Goal: Task Accomplishment & Management: Use online tool/utility

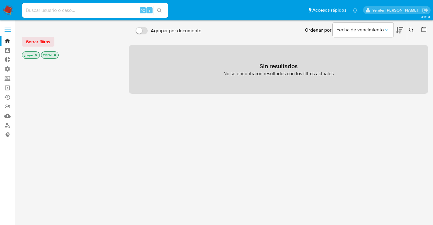
click at [96, 10] on input at bounding box center [95, 10] width 146 height 8
click at [90, 9] on input at bounding box center [95, 10] width 146 height 8
click at [6, 68] on label "Administración" at bounding box center [36, 68] width 72 height 9
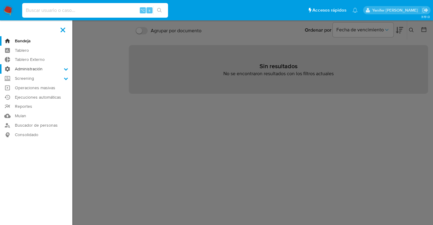
click at [0, 0] on input "Administración" at bounding box center [0, 0] width 0 height 0
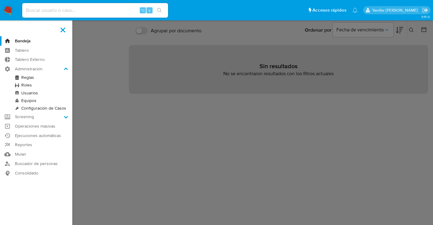
click at [32, 78] on link "Reglas" at bounding box center [36, 78] width 72 height 8
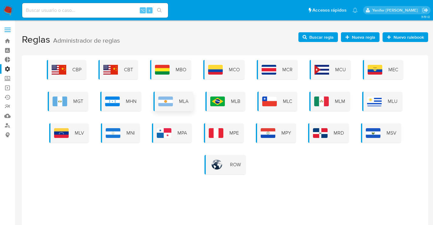
click at [186, 101] on span "MLA" at bounding box center [183, 101] width 9 height 7
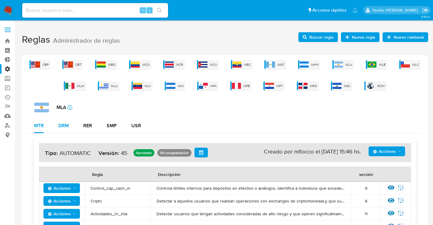
click at [57, 123] on button "DRM" at bounding box center [63, 125] width 25 height 15
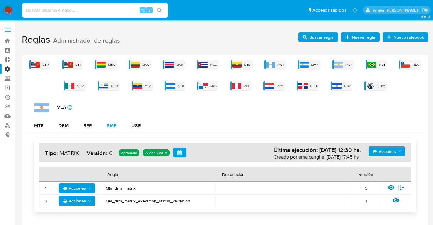
click at [114, 125] on div "SMP" at bounding box center [112, 125] width 10 height 5
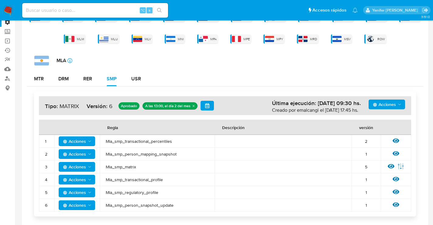
scroll to position [52, 0]
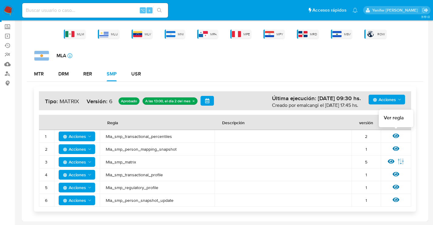
click at [399, 135] on icon at bounding box center [396, 135] width 7 height 5
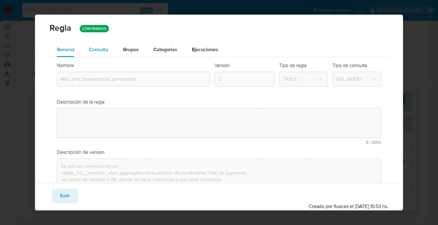
click at [104, 52] on span "Consulta" at bounding box center [98, 49] width 19 height 7
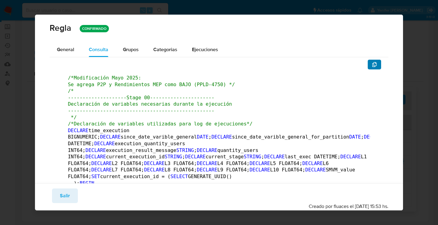
click at [374, 64] on button "button" at bounding box center [374, 65] width 13 height 10
click at [61, 196] on span "Salir" at bounding box center [65, 195] width 10 height 13
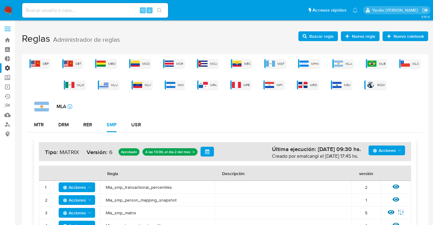
scroll to position [0, 0]
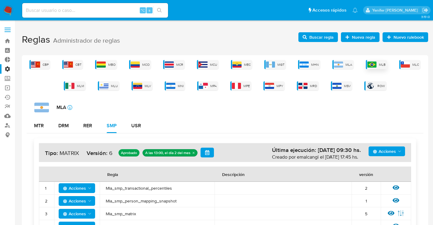
click at [383, 64] on span "MLB" at bounding box center [382, 64] width 7 height 5
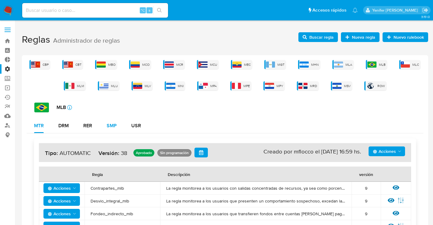
click at [112, 123] on div "SMP" at bounding box center [112, 125] width 10 height 5
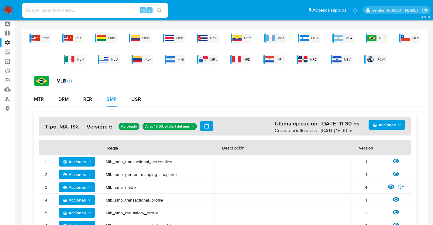
scroll to position [33, 0]
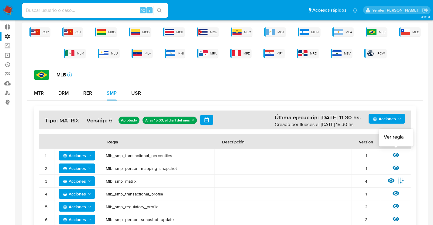
click at [399, 154] on icon at bounding box center [396, 155] width 7 height 5
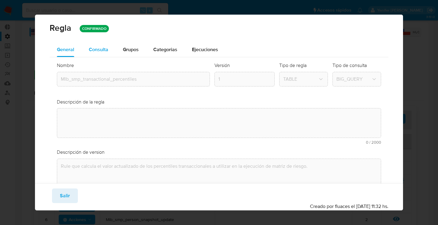
click at [88, 43] on button "Consulta" at bounding box center [98, 49] width 34 height 15
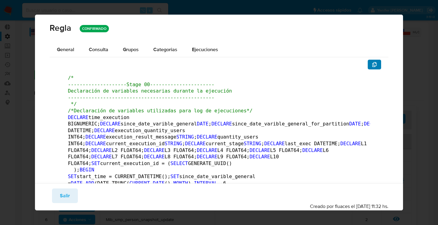
click at [368, 64] on button "button" at bounding box center [374, 65] width 13 height 10
click at [63, 195] on span "Salir" at bounding box center [65, 195] width 10 height 13
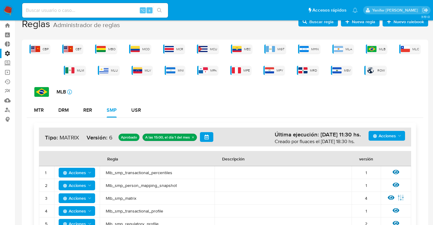
scroll to position [10, 0]
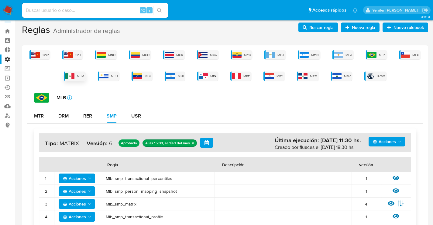
click at [75, 75] on div "MLM" at bounding box center [75, 75] width 22 height 9
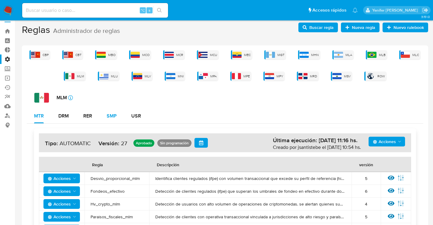
click at [110, 113] on div "SMP" at bounding box center [112, 115] width 10 height 5
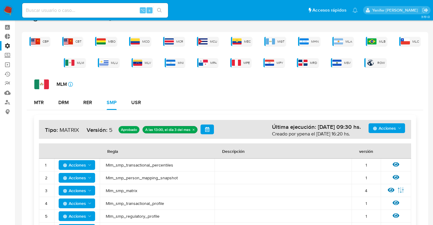
scroll to position [52, 0]
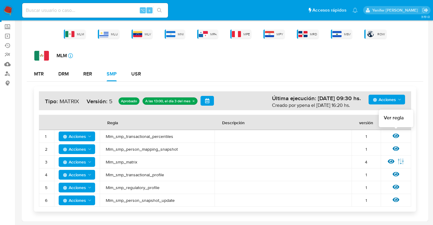
click at [397, 135] on icon at bounding box center [396, 135] width 7 height 5
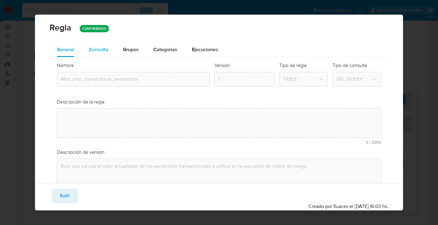
click at [98, 48] on span "Consulta" at bounding box center [98, 49] width 19 height 7
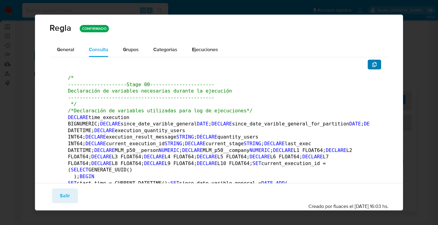
click at [372, 65] on button "button" at bounding box center [374, 65] width 13 height 10
click at [63, 197] on span "Salir" at bounding box center [65, 195] width 10 height 13
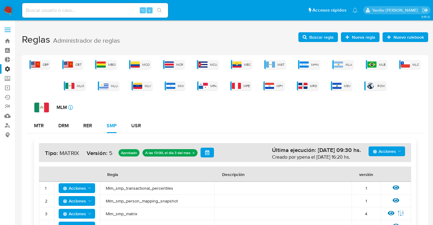
scroll to position [0, 0]
click at [375, 60] on div "MLB" at bounding box center [376, 64] width 21 height 9
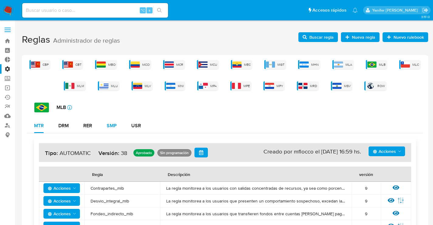
click at [113, 123] on div "SMP" at bounding box center [112, 125] width 10 height 5
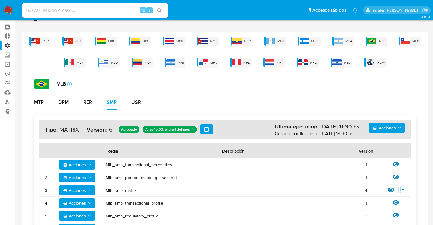
scroll to position [52, 0]
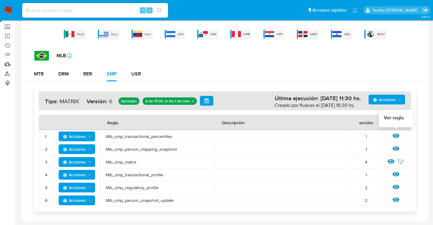
click at [398, 135] on icon at bounding box center [396, 135] width 7 height 5
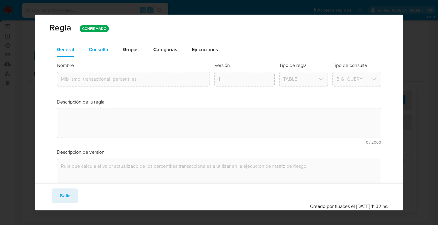
click at [106, 51] on span "Consulta" at bounding box center [98, 49] width 19 height 7
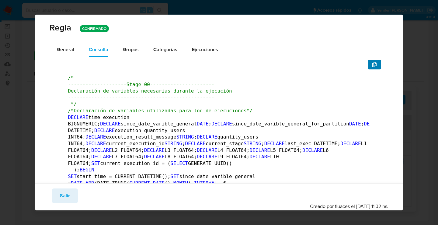
click at [372, 64] on icon "button" at bounding box center [374, 64] width 5 height 5
click at [63, 194] on span "Salir" at bounding box center [65, 195] width 10 height 13
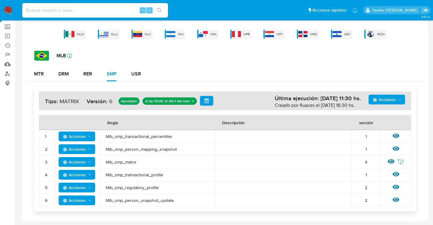
scroll to position [0, 0]
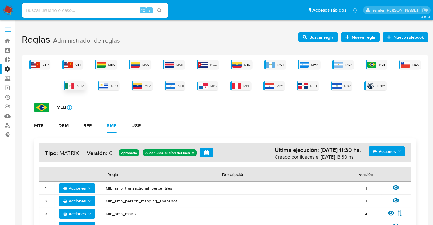
click at [81, 85] on span "MLM" at bounding box center [80, 86] width 7 height 5
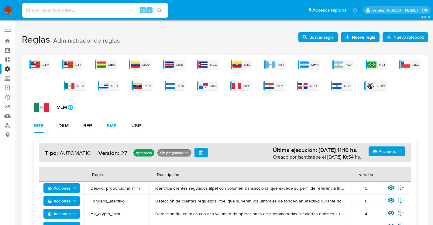
click at [114, 126] on div "SMP" at bounding box center [112, 125] width 10 height 5
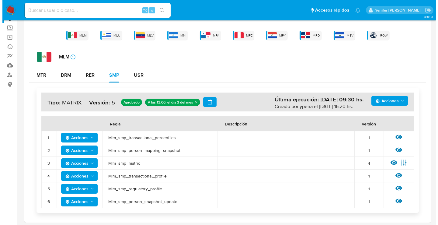
scroll to position [52, 0]
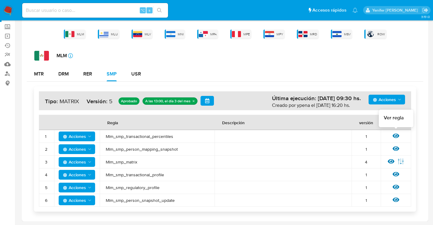
click at [397, 134] on icon at bounding box center [396, 135] width 7 height 5
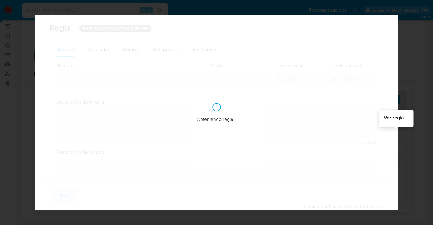
type input "Mlm_smp_transactional_percentiles"
type textarea "Rule que calcula el valor actualizado de los percentiles transaccionales a util…"
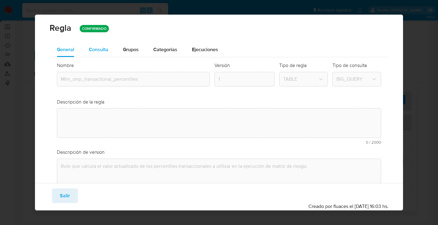
click at [99, 46] on span "Consulta" at bounding box center [98, 49] width 19 height 7
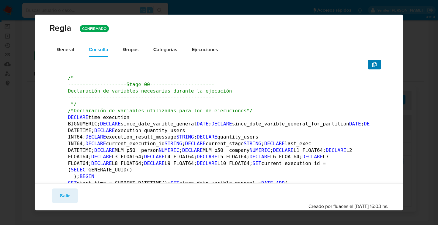
click at [372, 67] on span "button" at bounding box center [374, 64] width 5 height 9
